Goal: Information Seeking & Learning: Learn about a topic

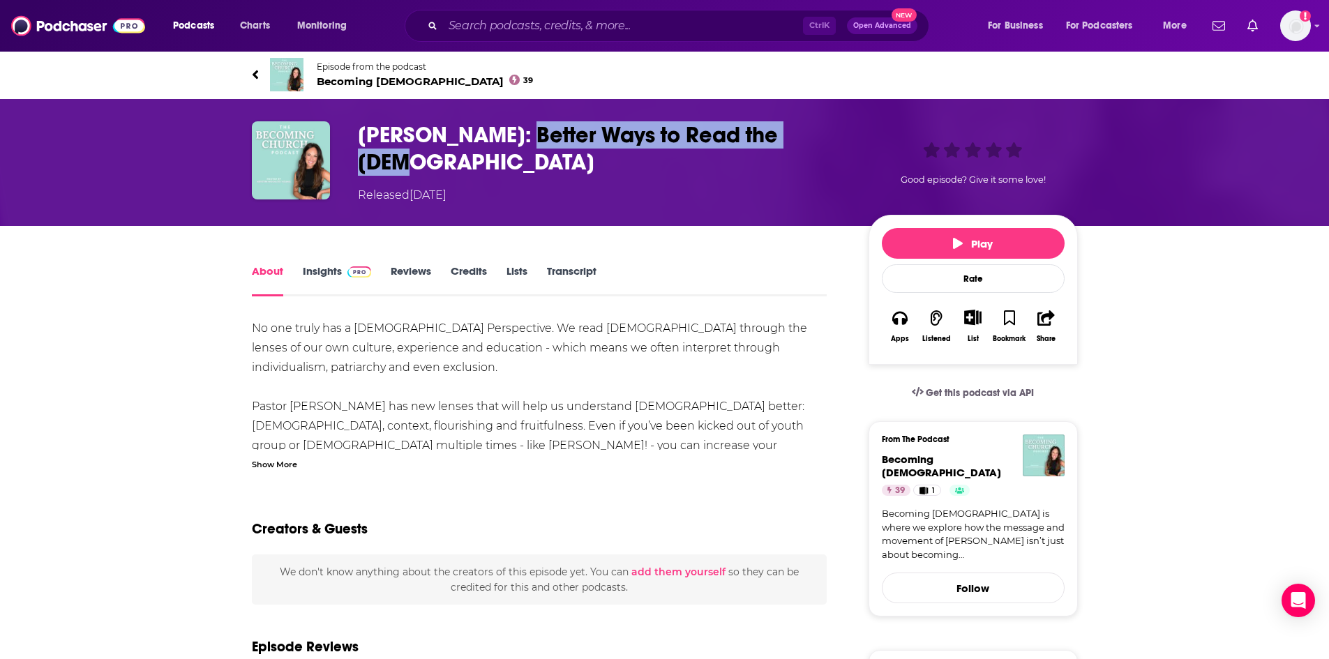
drag, startPoint x: 808, startPoint y: 132, endPoint x: 516, endPoint y: 141, distance: 292.4
click at [516, 141] on h1 "Zach Lambert: Better Ways to Read the Bible" at bounding box center [602, 148] width 488 height 54
copy h1 "etter Ways to Read the Bible"
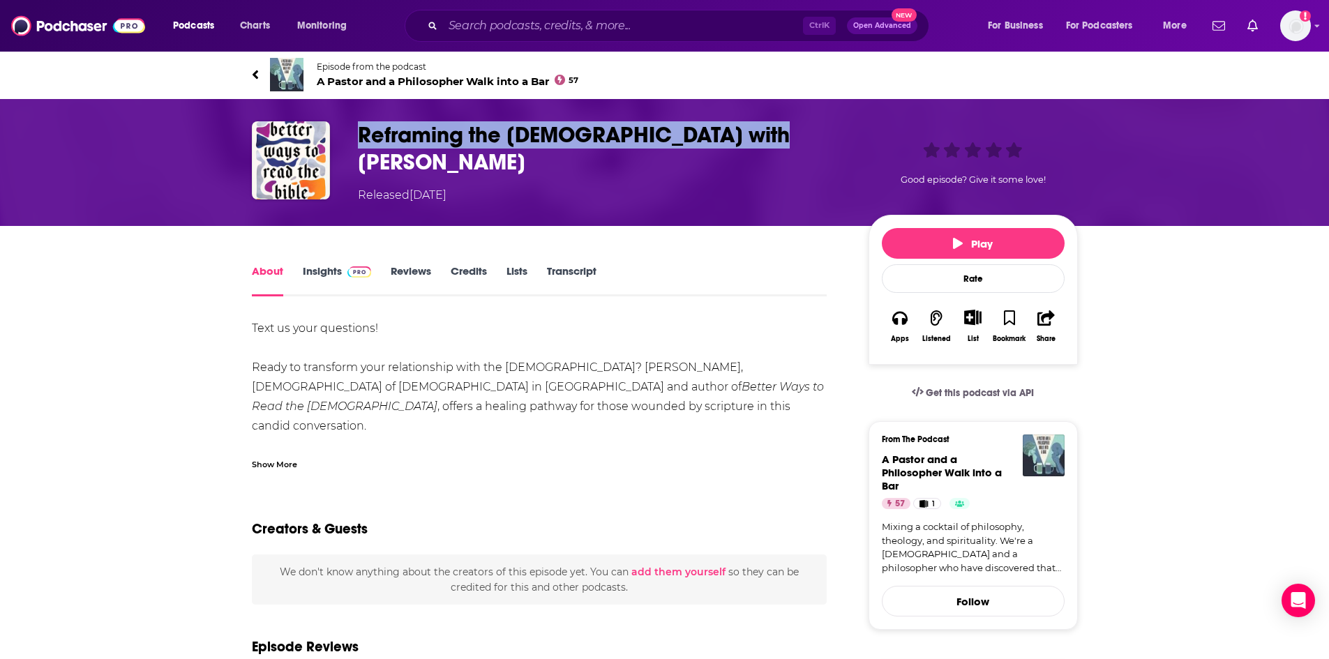
drag, startPoint x: 769, startPoint y: 133, endPoint x: 361, endPoint y: 147, distance: 409.0
click at [361, 147] on h1 "Reframing the [DEMOGRAPHIC_DATA] with [PERSON_NAME]" at bounding box center [602, 148] width 488 height 54
copy h1 "Reframing the [DEMOGRAPHIC_DATA] with [PERSON_NAME]"
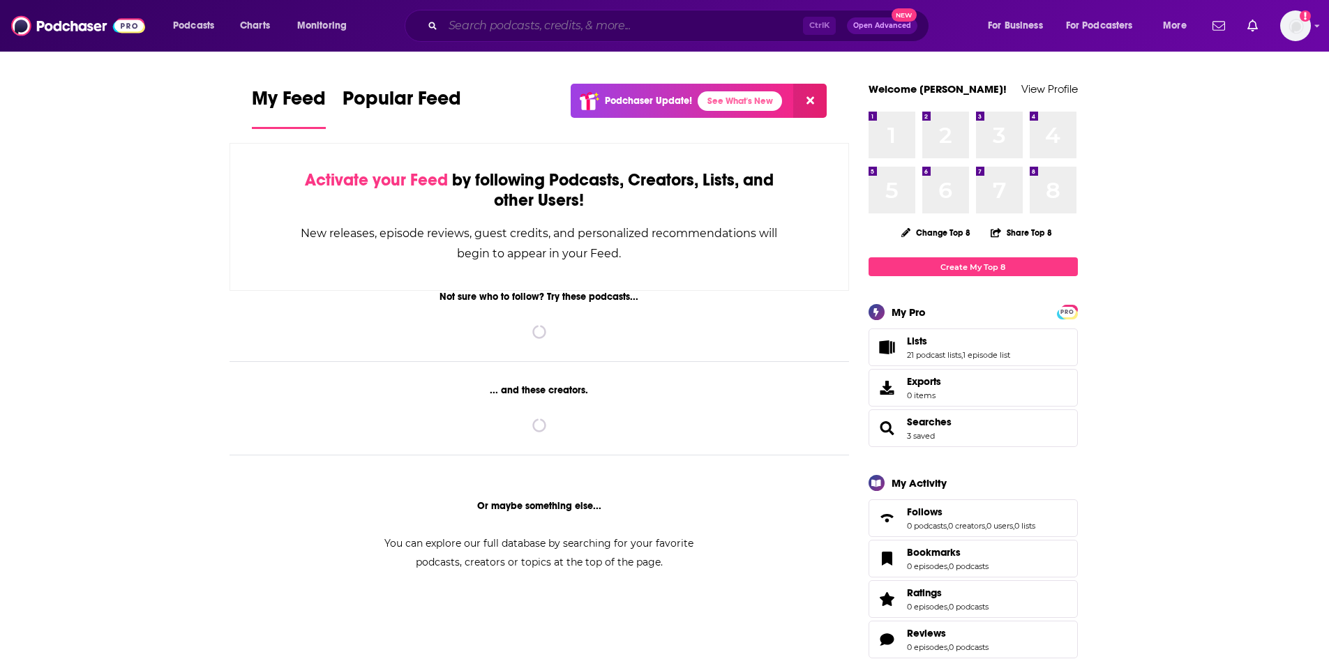
click at [462, 24] on input "Search podcasts, credits, & more..." at bounding box center [623, 26] width 360 height 22
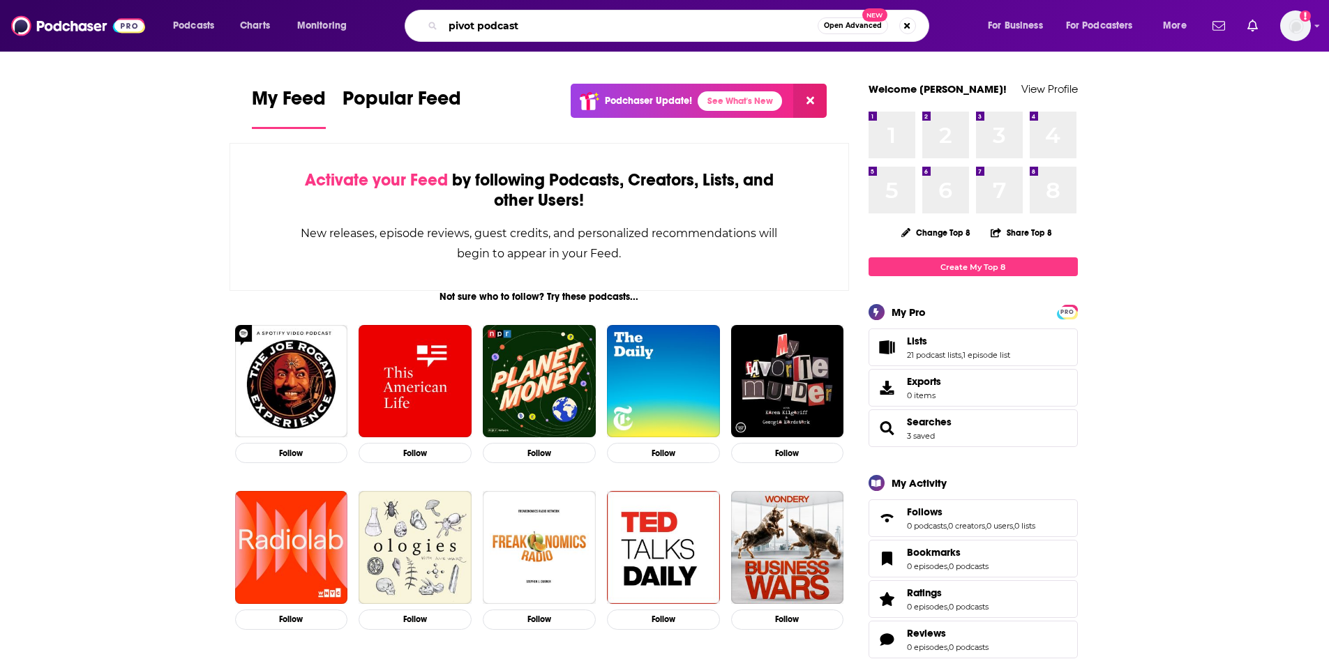
type input "pivot podcast"
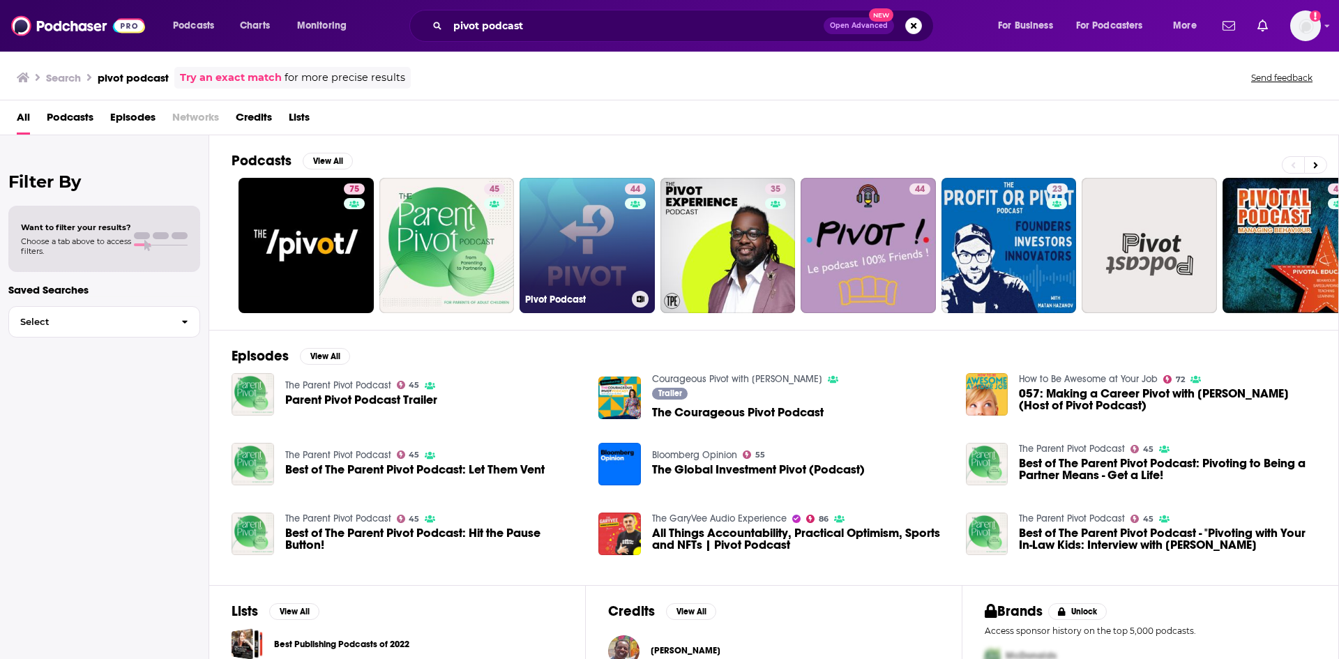
click at [607, 224] on link "44 Pivot Podcast" at bounding box center [587, 245] width 135 height 135
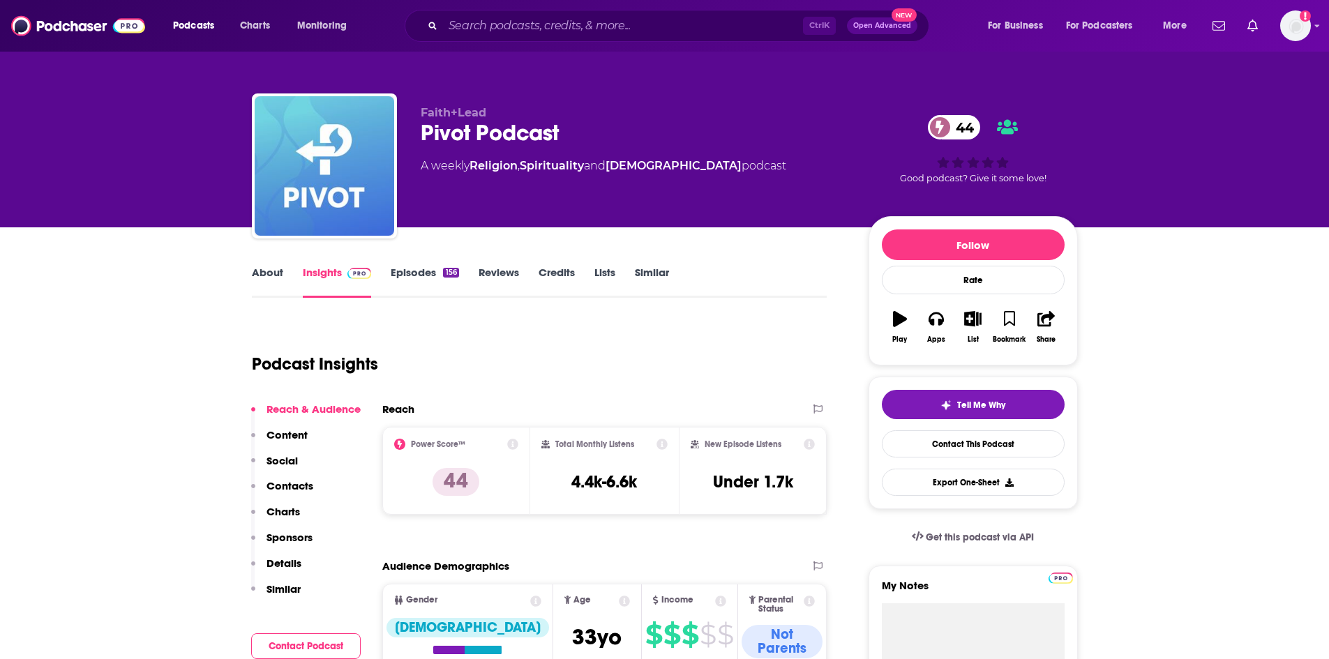
click at [428, 273] on link "Episodes 156" at bounding box center [425, 282] width 68 height 32
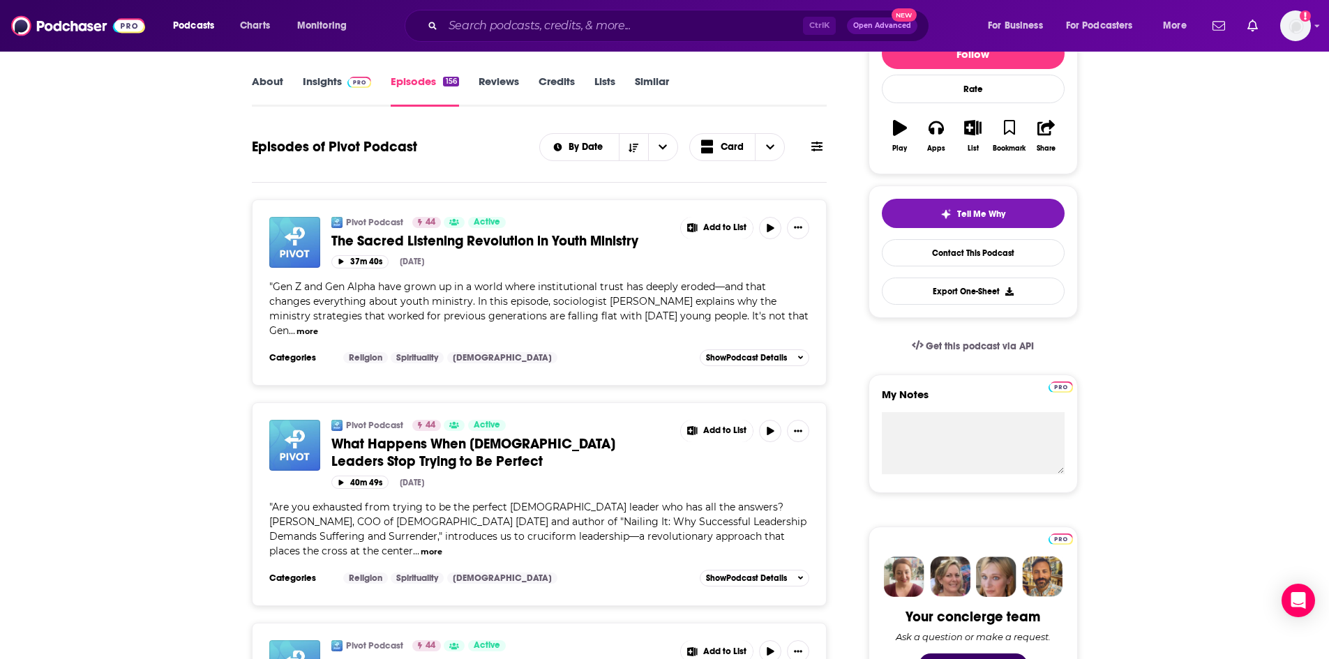
scroll to position [140, 0]
